Goal: Check status: Check status

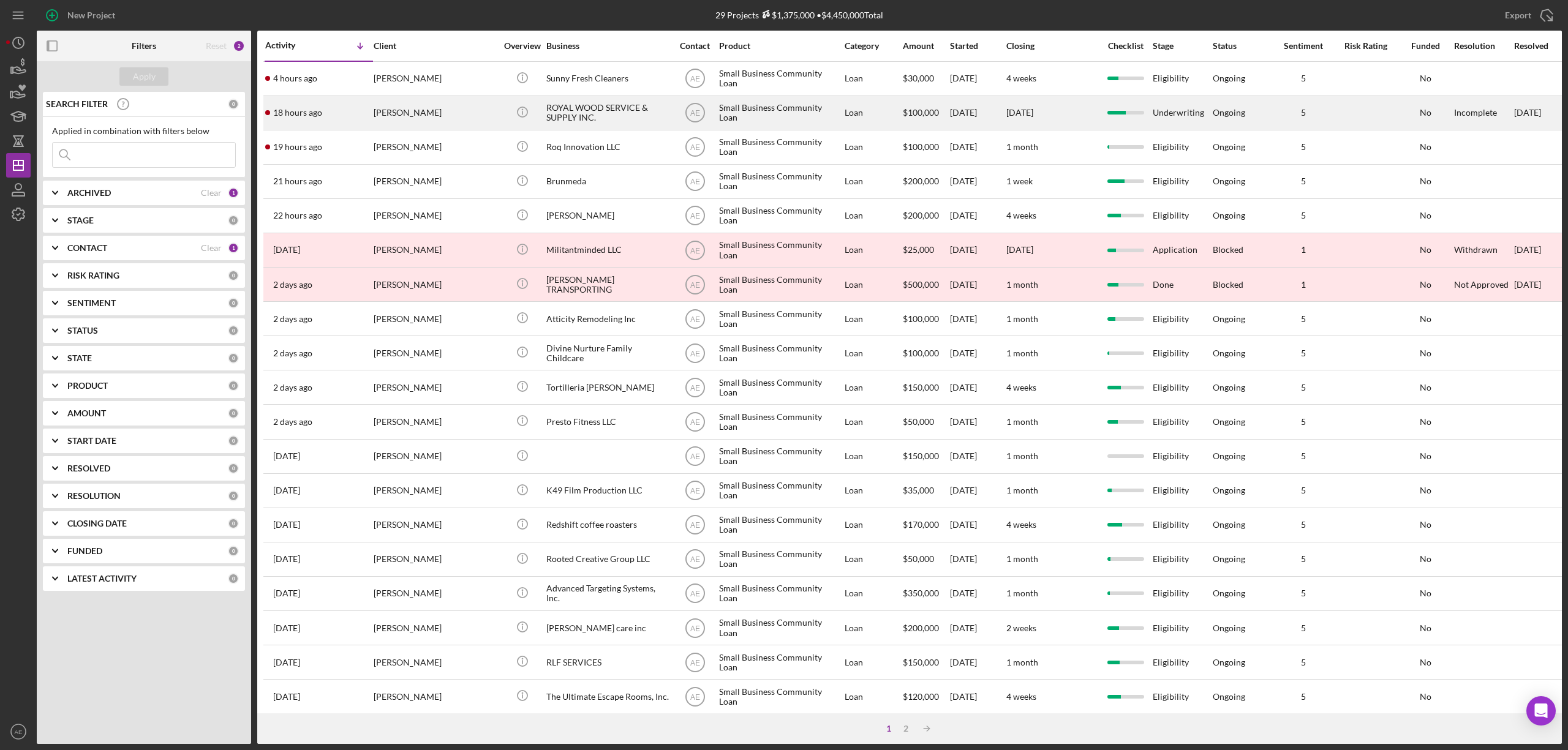
click at [434, 110] on div "[PERSON_NAME]" at bounding box center [434, 113] width 122 height 33
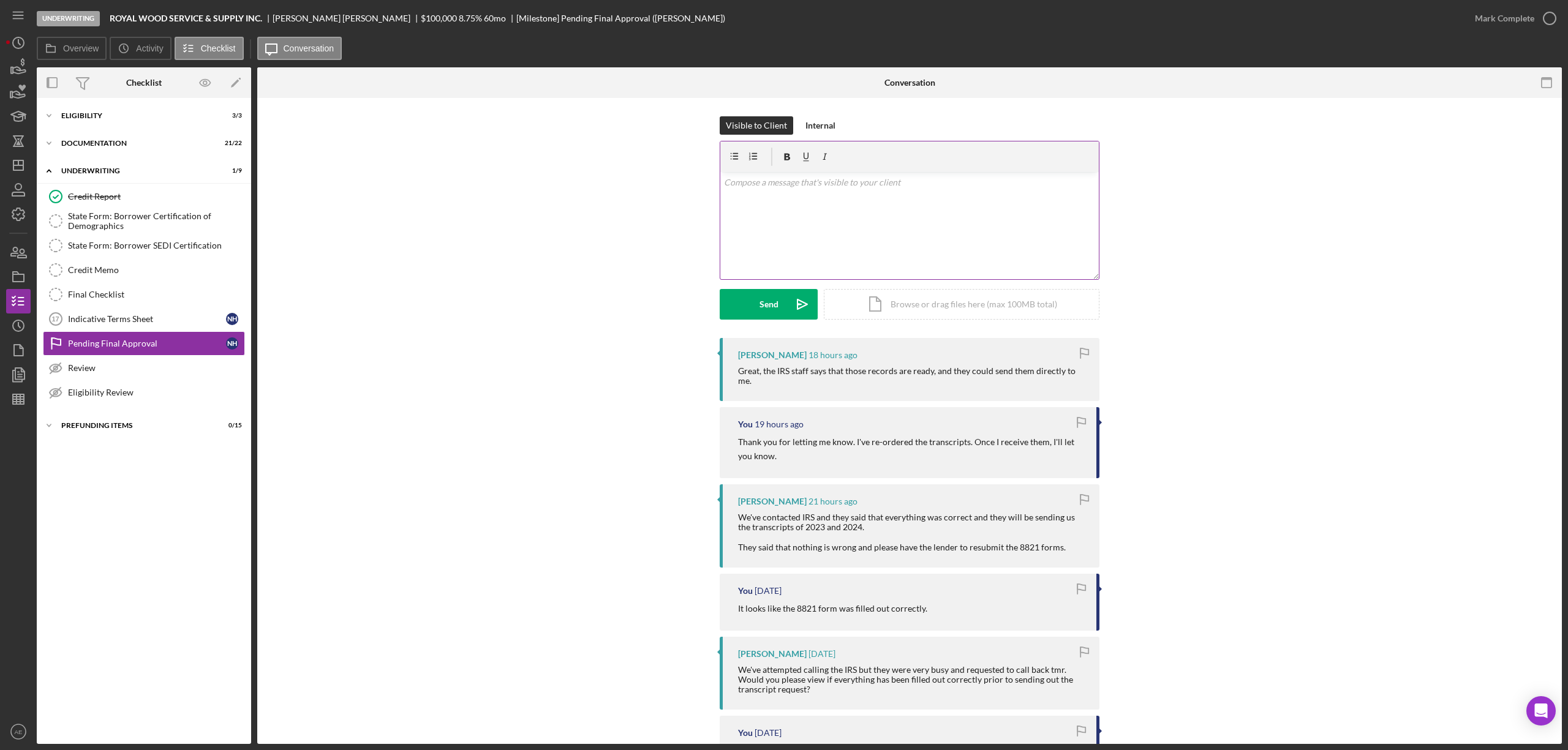
click at [790, 230] on div "v Color teal Color pink Remove color Add row above Add row below Add column bef…" at bounding box center [910, 226] width 378 height 107
click at [805, 231] on div "v Color teal Color pink Remove color Add row above Add row below Add column bef…" at bounding box center [910, 226] width 378 height 107
click at [750, 180] on p "I recieved the transcripts and again they again I only see "We apologize for th…" at bounding box center [910, 196] width 372 height 41
click at [823, 185] on p "I received the transcripts and again they again I only see "We apologize for th…" at bounding box center [910, 196] width 372 height 41
click at [874, 185] on p "I received the transcripts, and again they again I only see "We apologize for t…" at bounding box center [910, 196] width 372 height 41
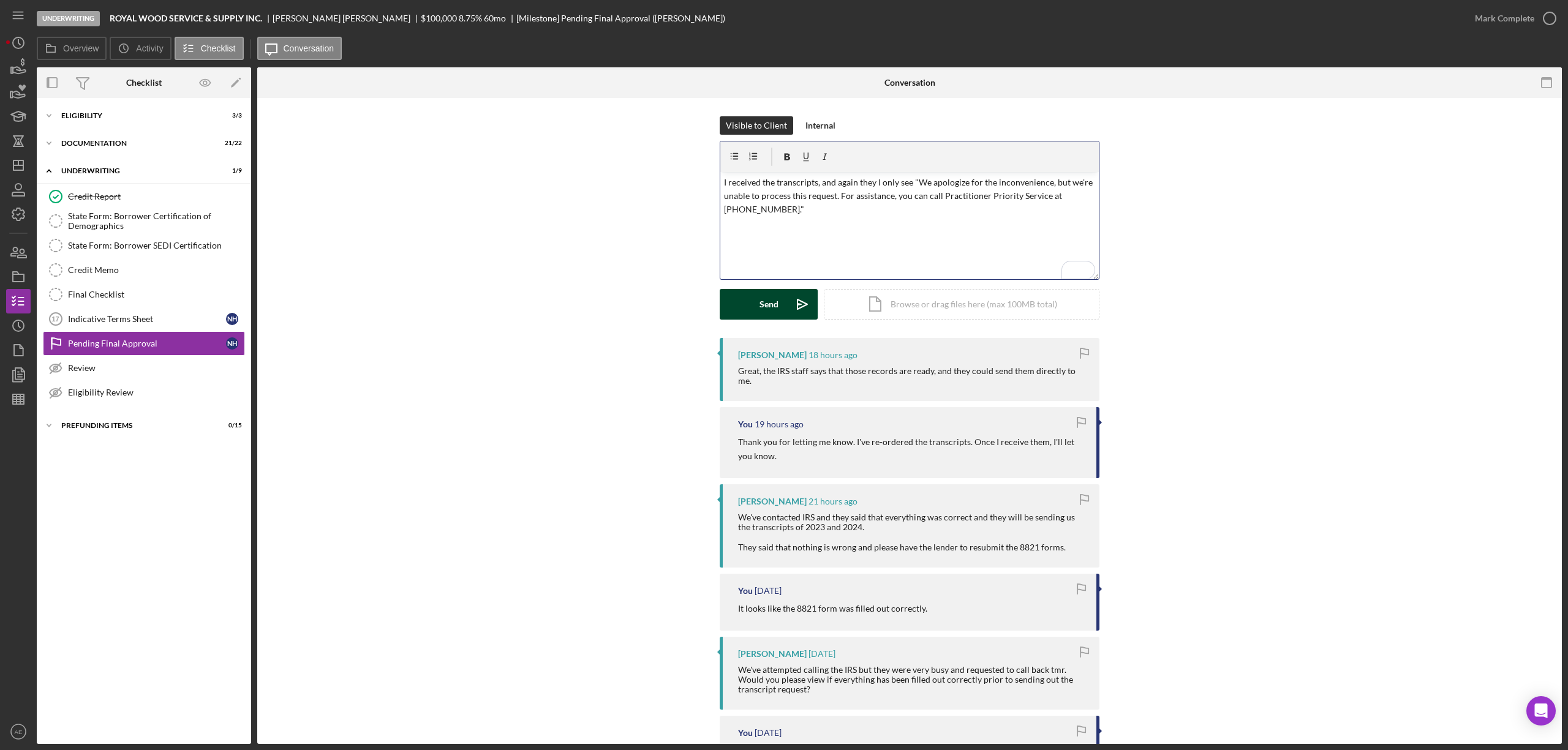
click at [779, 306] on button "Send Icon/icon-invite-send" at bounding box center [769, 305] width 98 height 31
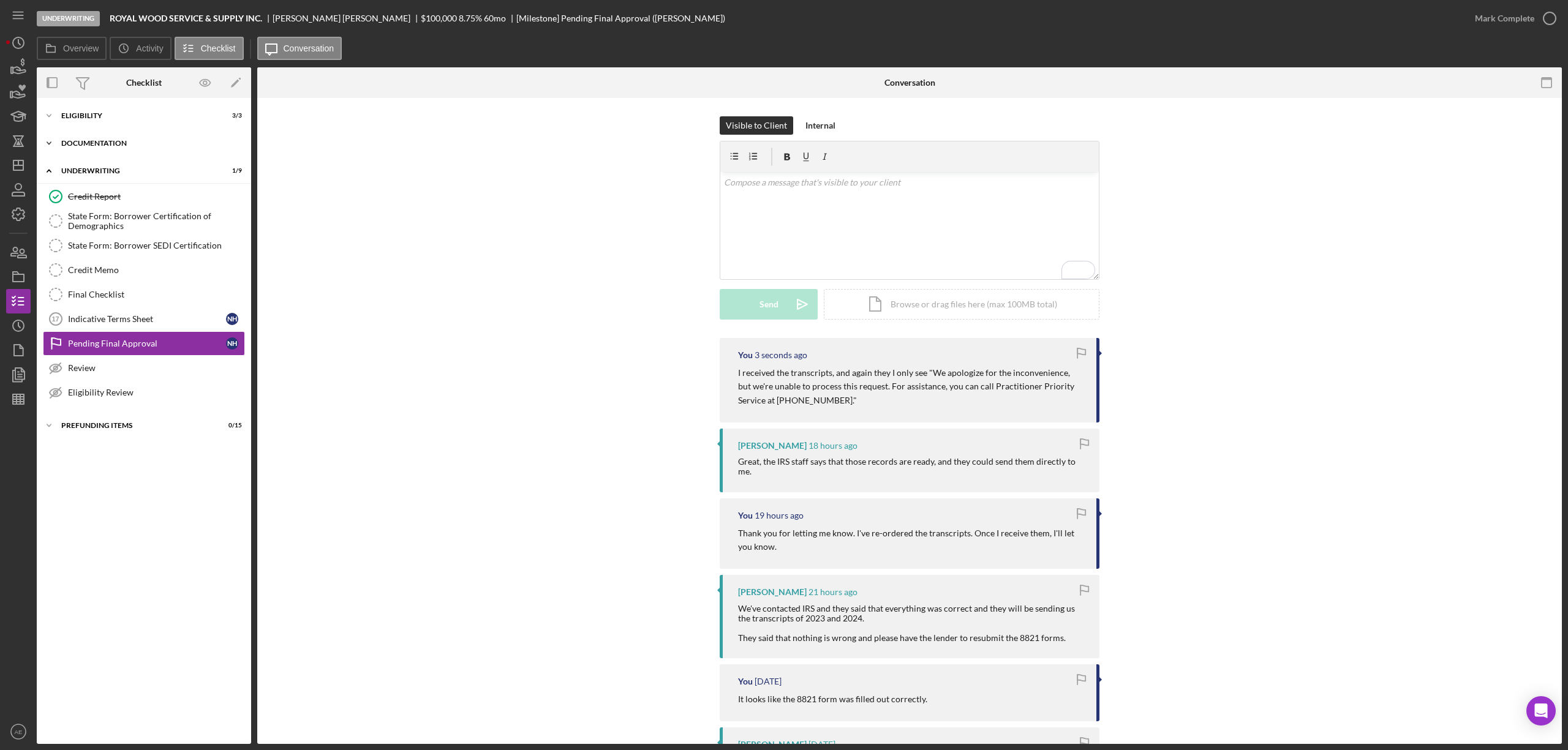
click at [111, 143] on div "Documentation" at bounding box center [149, 143] width 175 height 7
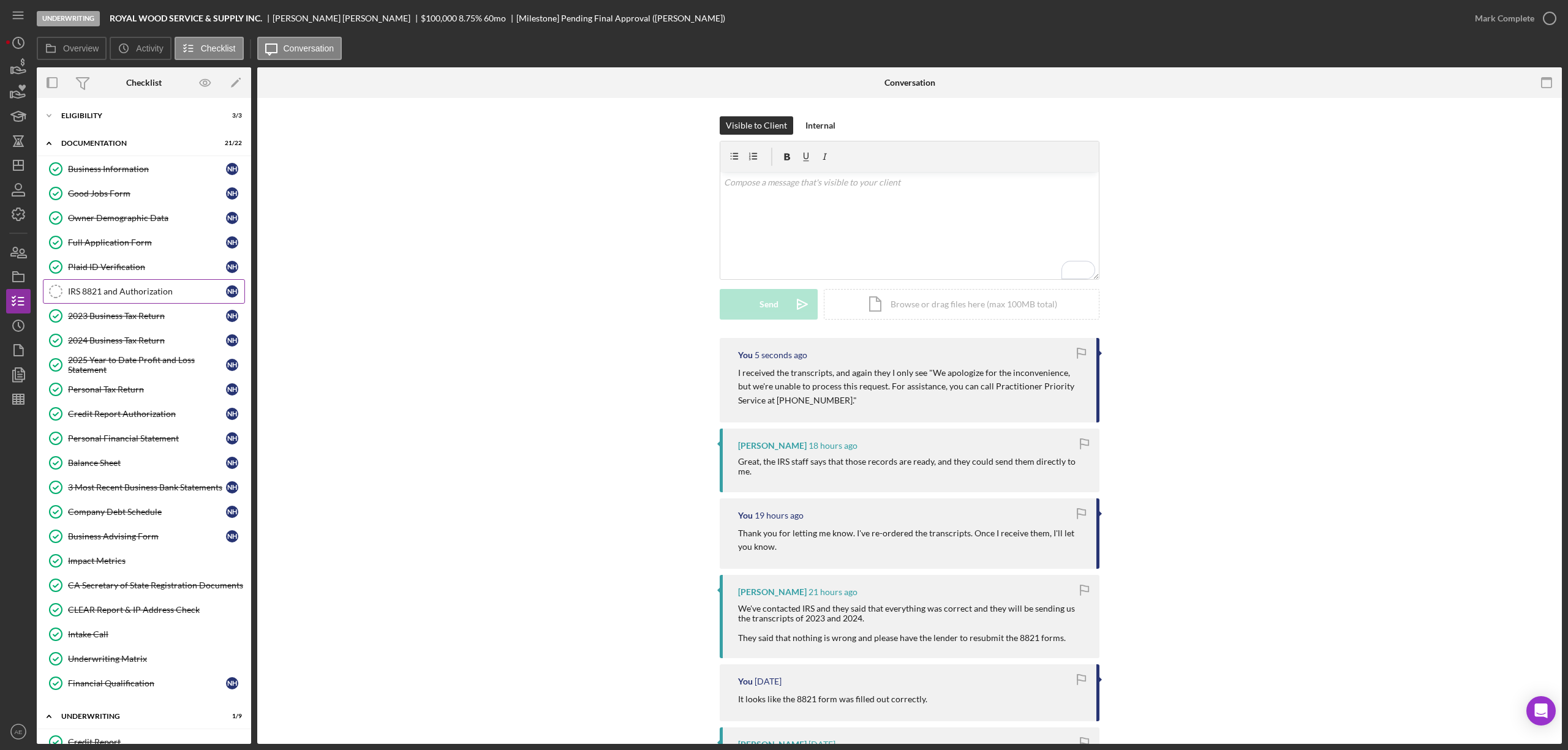
click at [127, 297] on div "IRS 8821 and Authorization" at bounding box center [146, 292] width 158 height 10
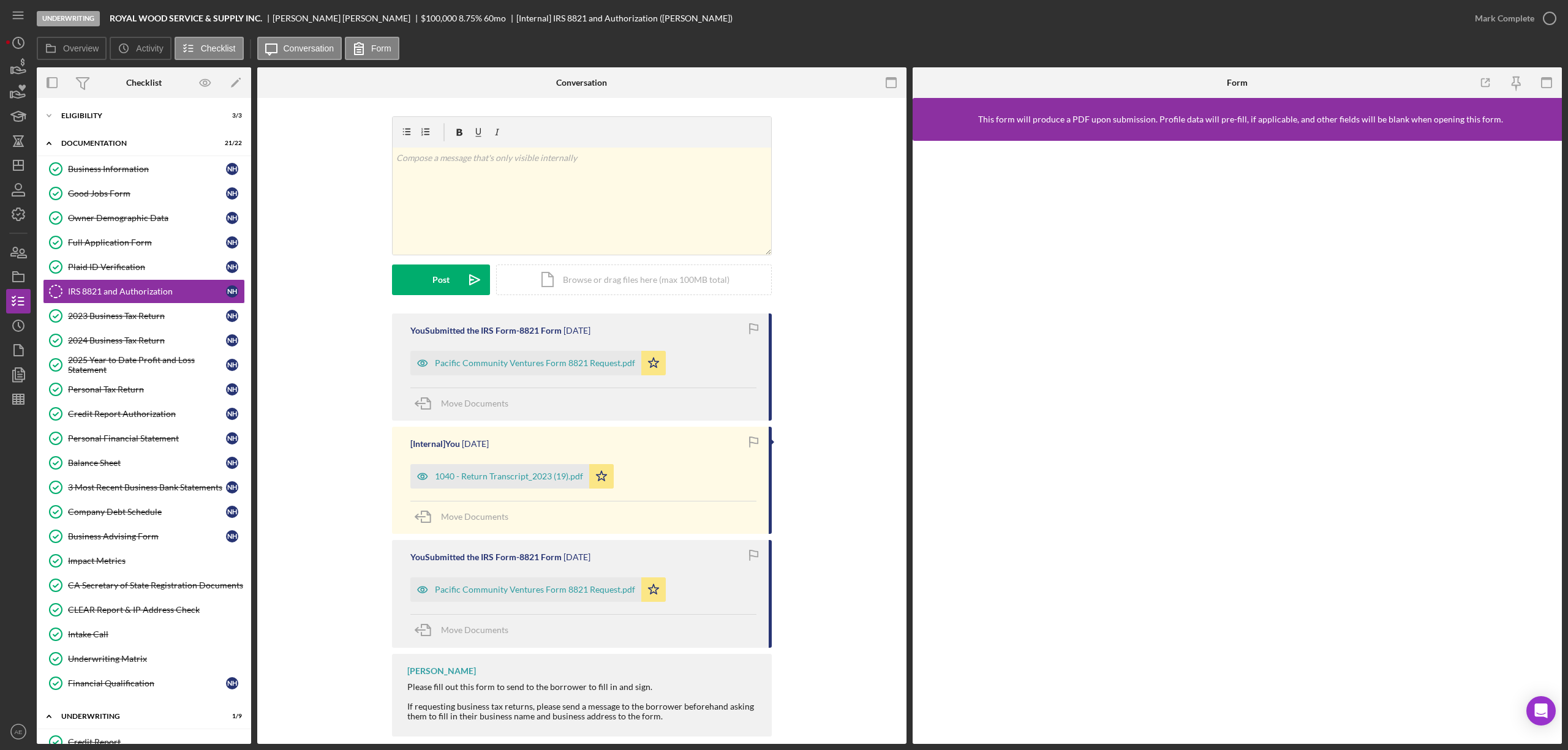
click at [407, 362] on div "You Submitted the IRS Form-8821 Form [DATE] Pacific Community Ventures Form 882…" at bounding box center [582, 367] width 380 height 107
click at [414, 365] on icon "button" at bounding box center [423, 363] width 25 height 25
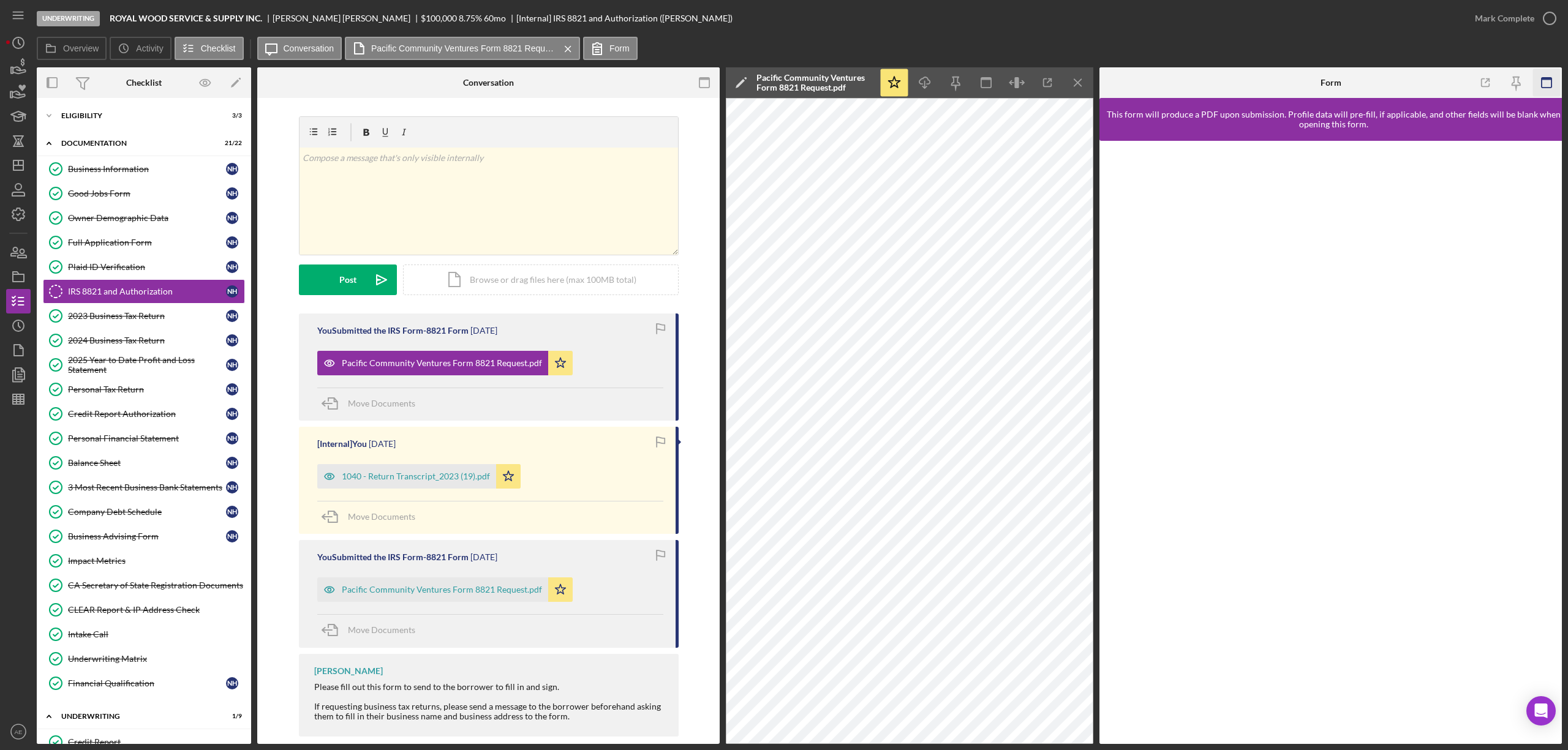
click at [1553, 86] on icon "button" at bounding box center [1546, 82] width 28 height 28
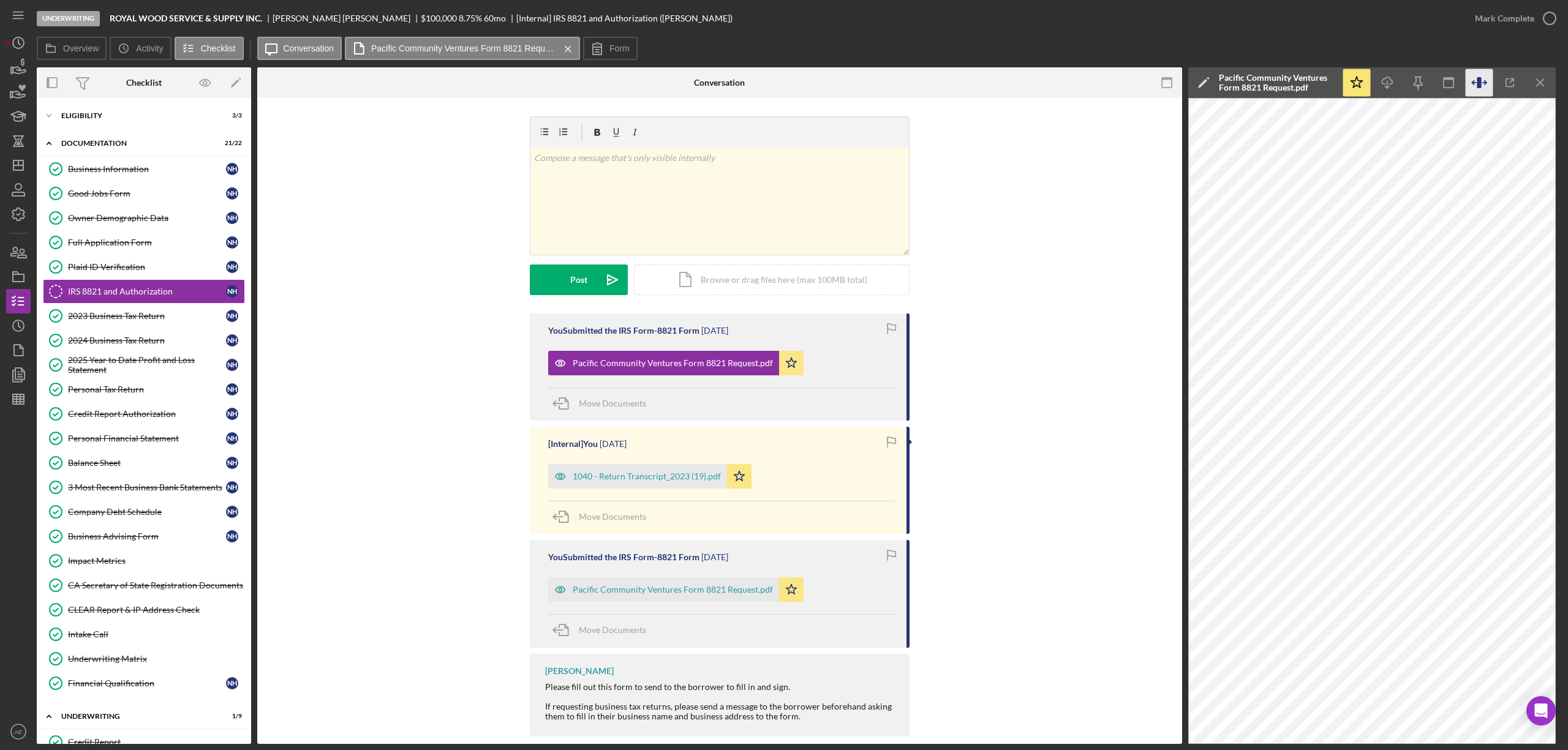
click at [1476, 87] on icon "button" at bounding box center [1479, 82] width 28 height 28
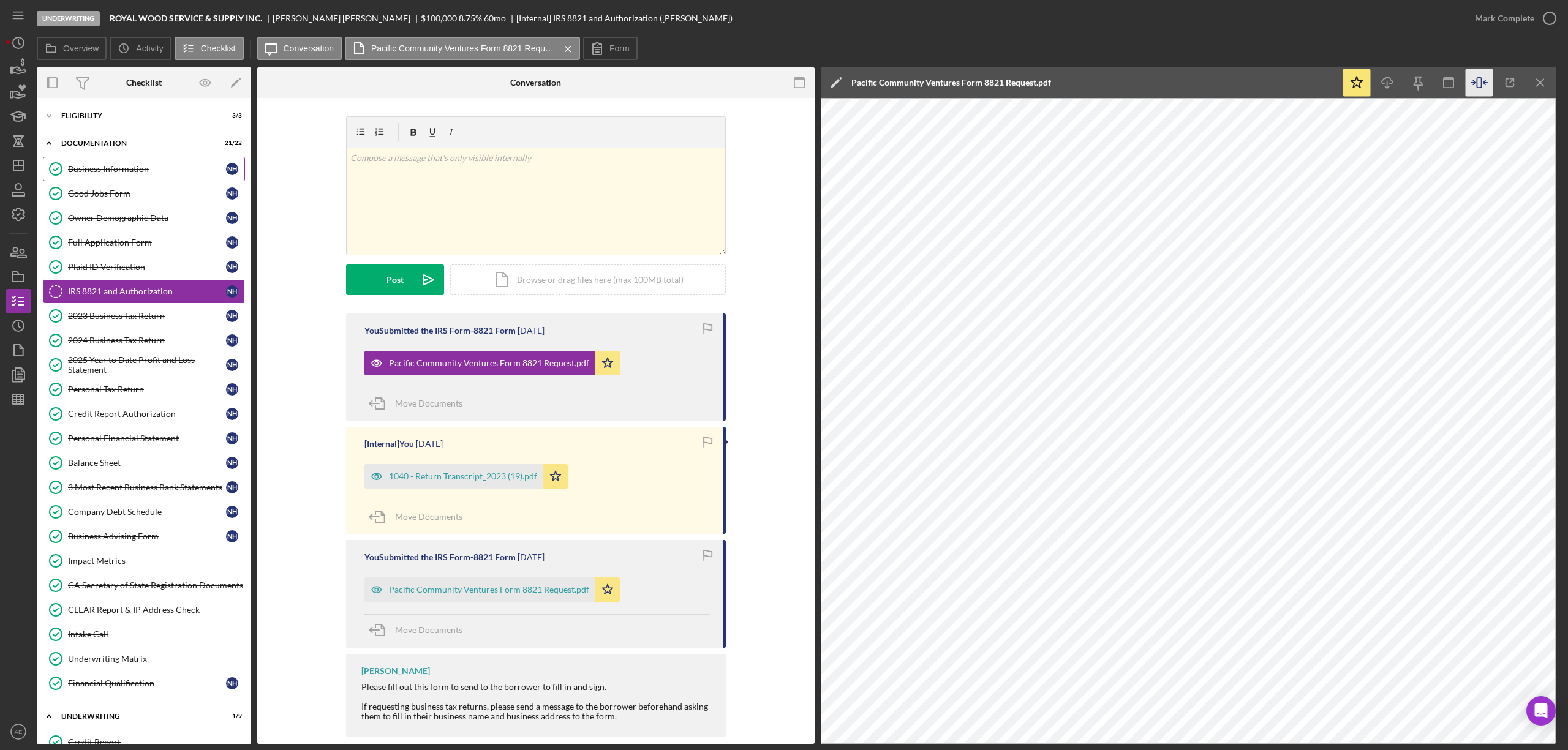
click at [121, 168] on div "Business Information" at bounding box center [146, 169] width 158 height 10
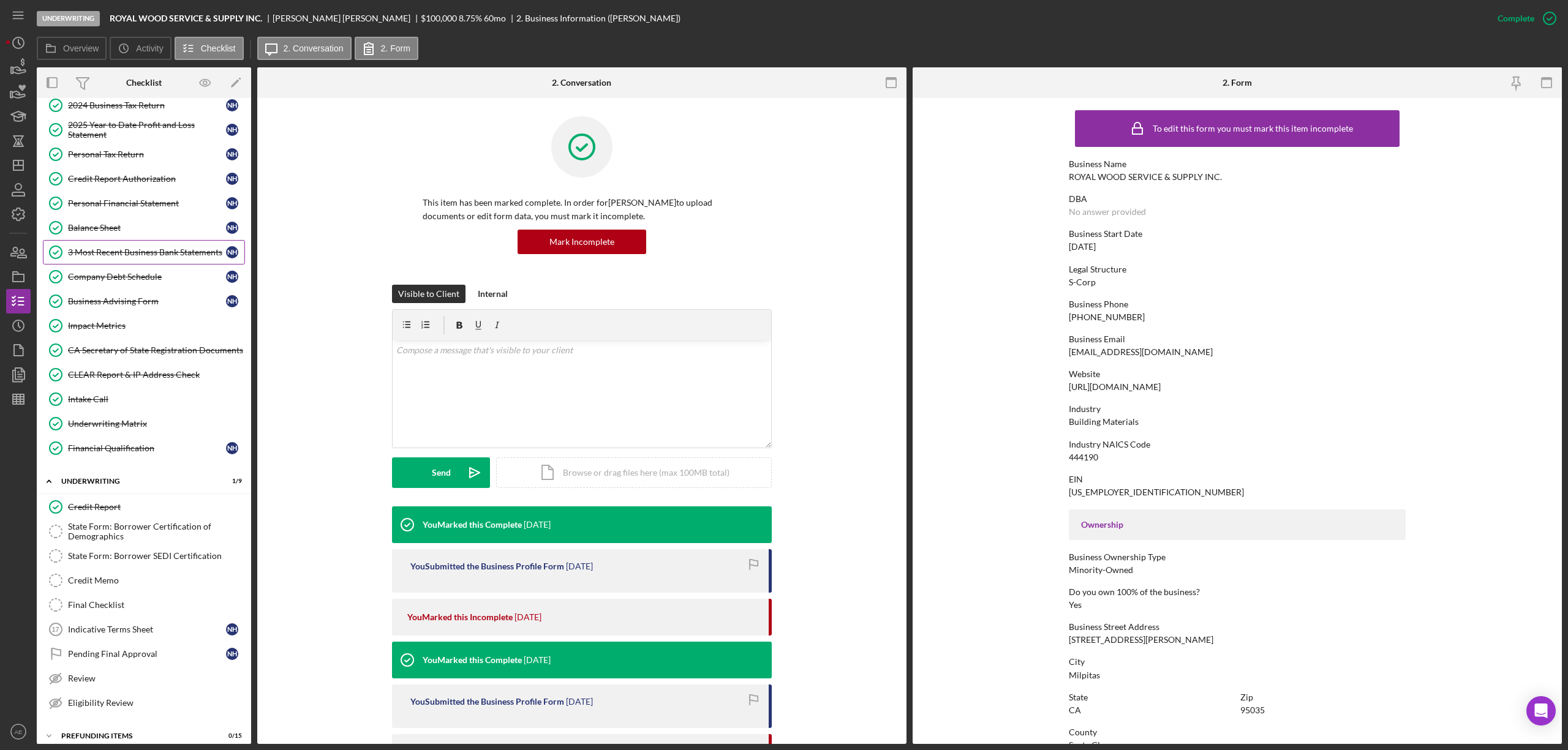
scroll to position [245, 0]
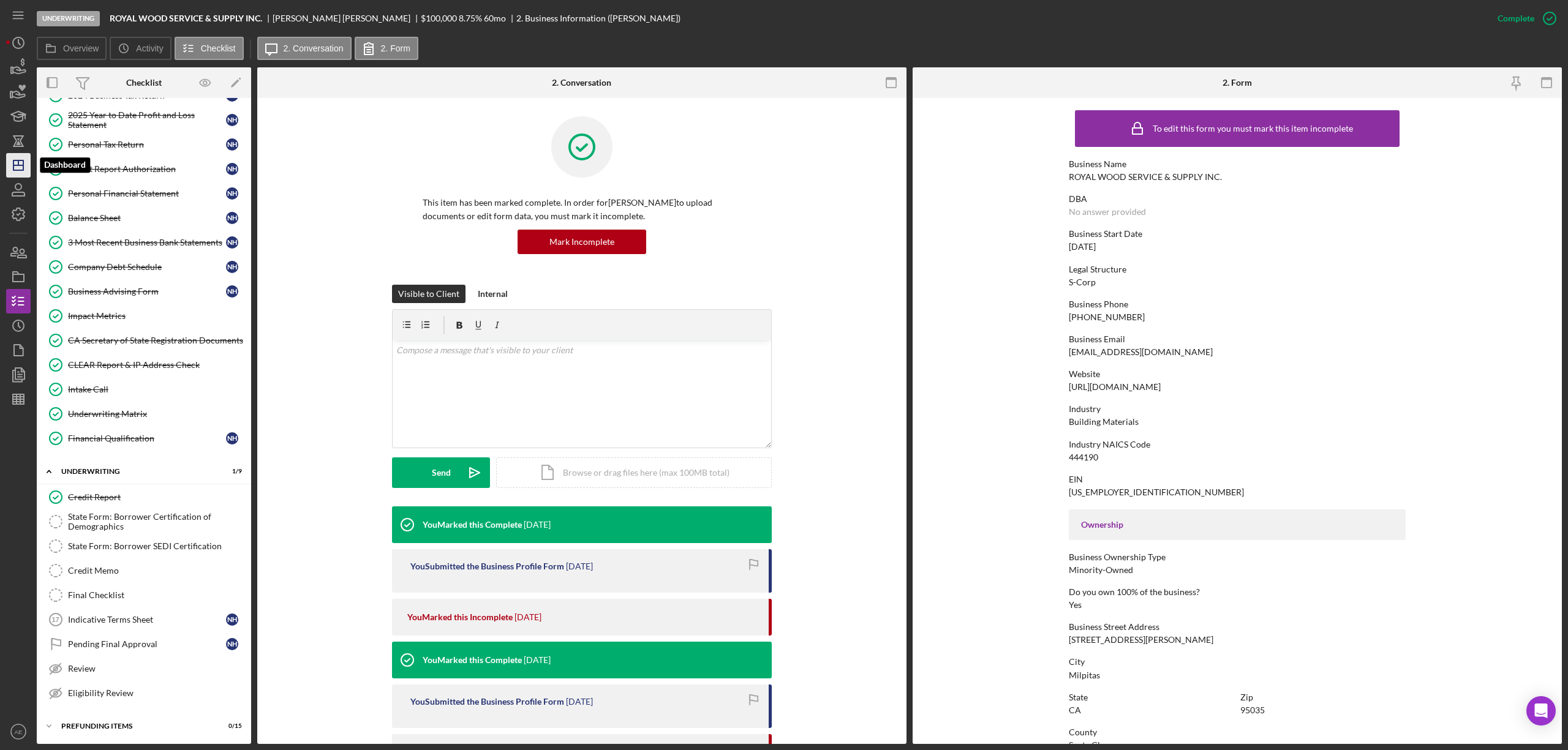
click at [10, 162] on icon "Icon/Dashboard" at bounding box center [18, 166] width 31 height 31
